Goal: Download file/media

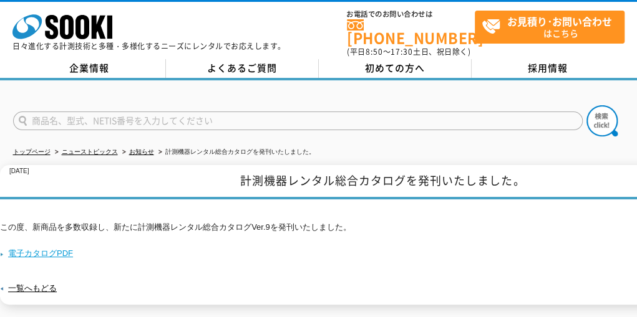
click at [48, 249] on link "電子カタログPDF" at bounding box center [36, 253] width 73 height 9
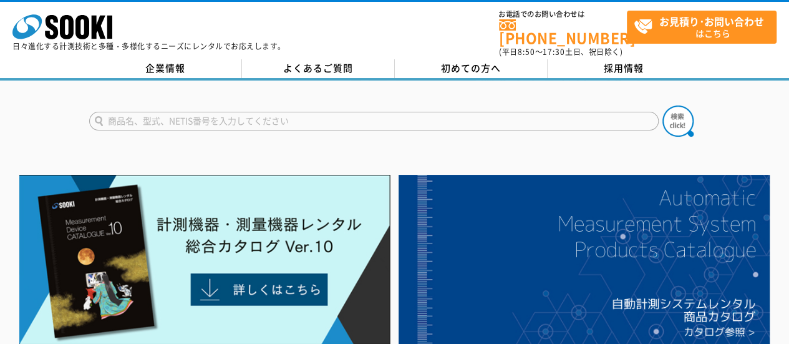
click at [128, 114] on input "text" at bounding box center [373, 121] width 569 height 19
type input "みるみるくん"
click at [636, 105] on button at bounding box center [677, 120] width 31 height 31
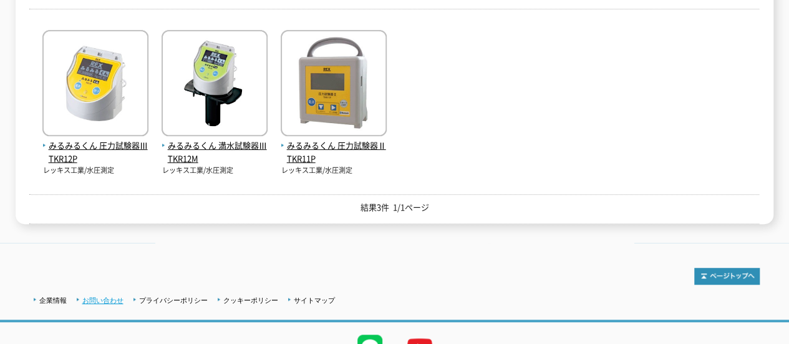
scroll to position [249, 0]
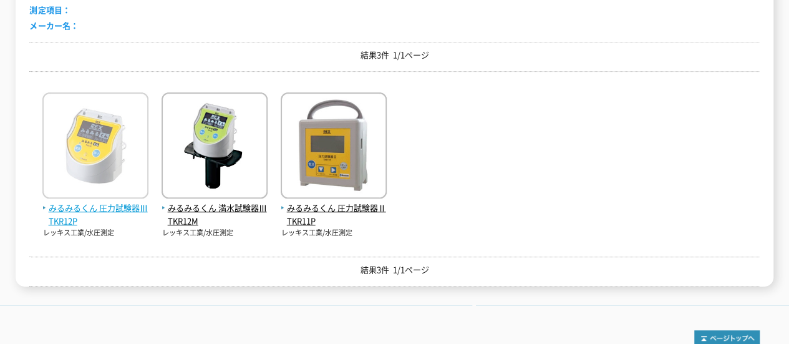
click at [72, 201] on span "みるみるくん 圧力試験器Ⅲ TKR12P" at bounding box center [95, 214] width 106 height 26
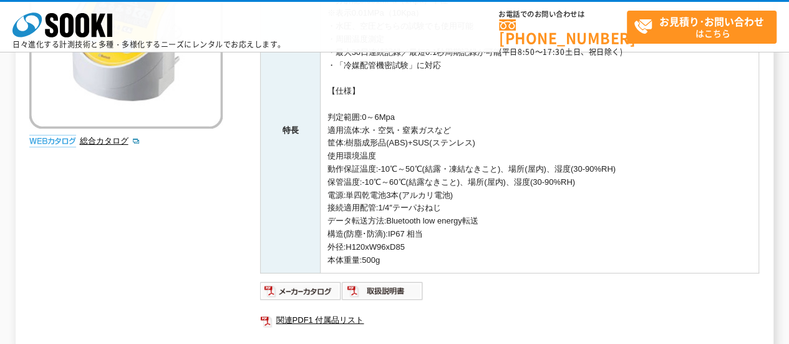
scroll to position [312, 0]
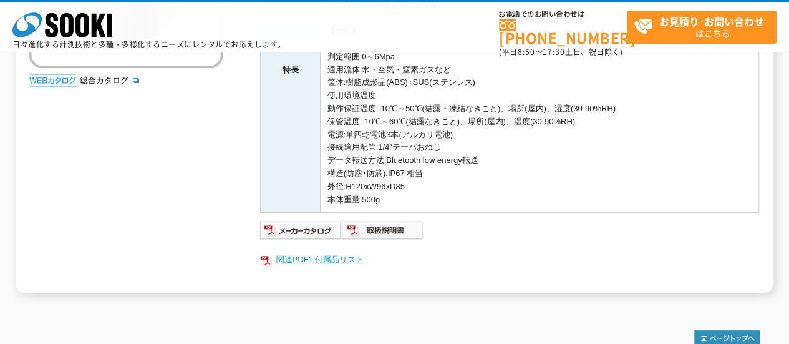
click at [313, 256] on link "関連PDF1 付属品リスト" at bounding box center [509, 259] width 499 height 16
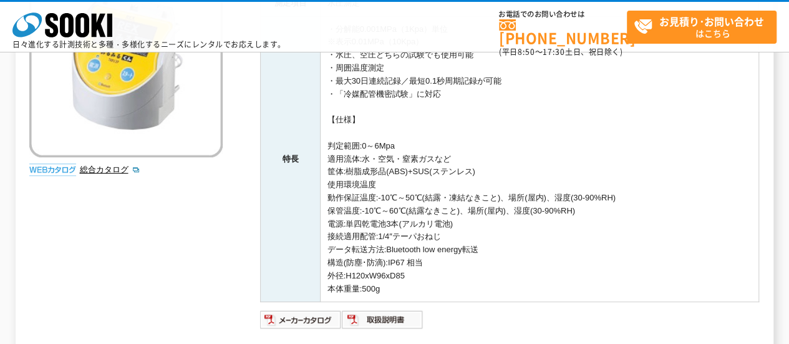
scroll to position [375, 0]
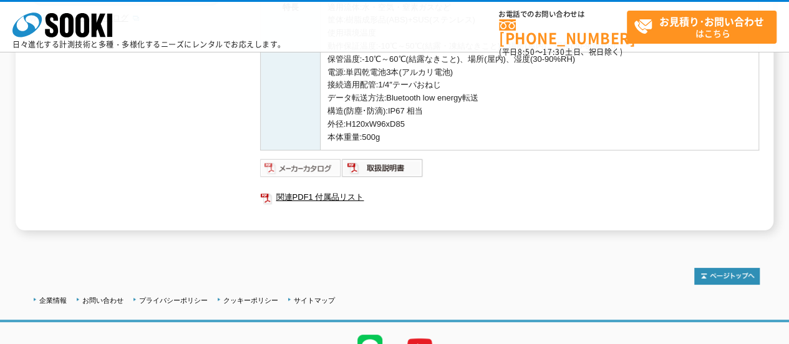
click at [305, 170] on img at bounding box center [301, 168] width 82 height 20
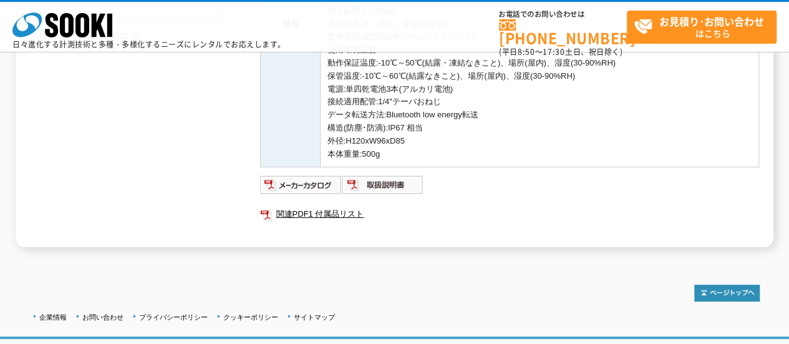
scroll to position [437, 0]
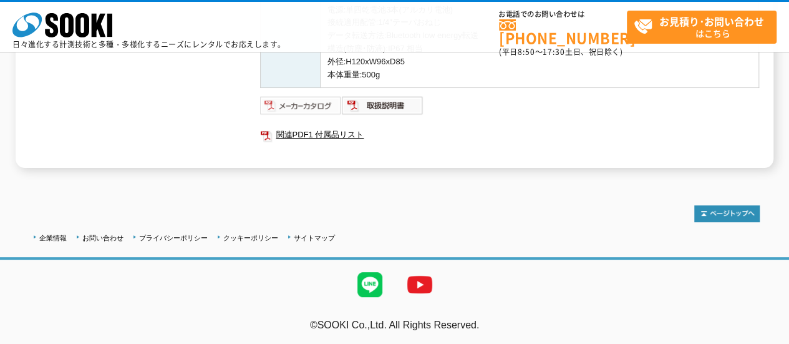
click at [302, 97] on img at bounding box center [301, 105] width 82 height 20
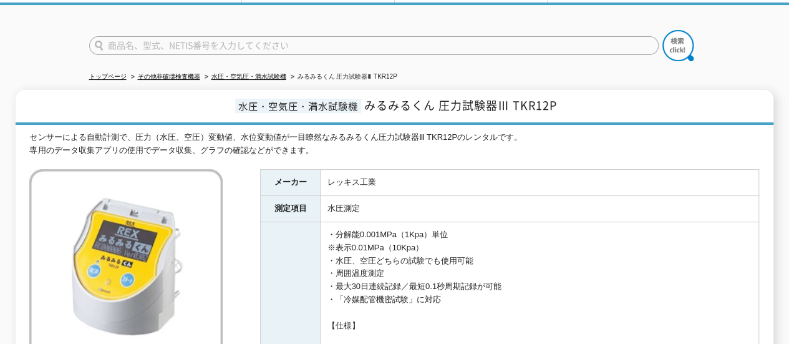
scroll to position [0, 0]
